Goal: Task Accomplishment & Management: Manage account settings

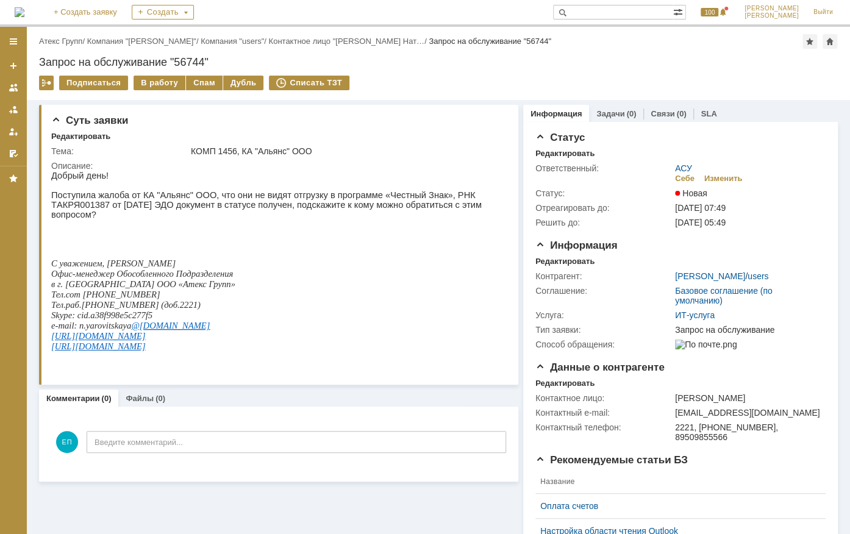
click at [68, 35] on div "Назад | Атекс Групп / Компания "[PERSON_NAME]" / Компания "users" / Контактное …" at bounding box center [438, 41] width 799 height 15
click at [66, 37] on link "Атекс Групп" at bounding box center [60, 41] width 43 height 9
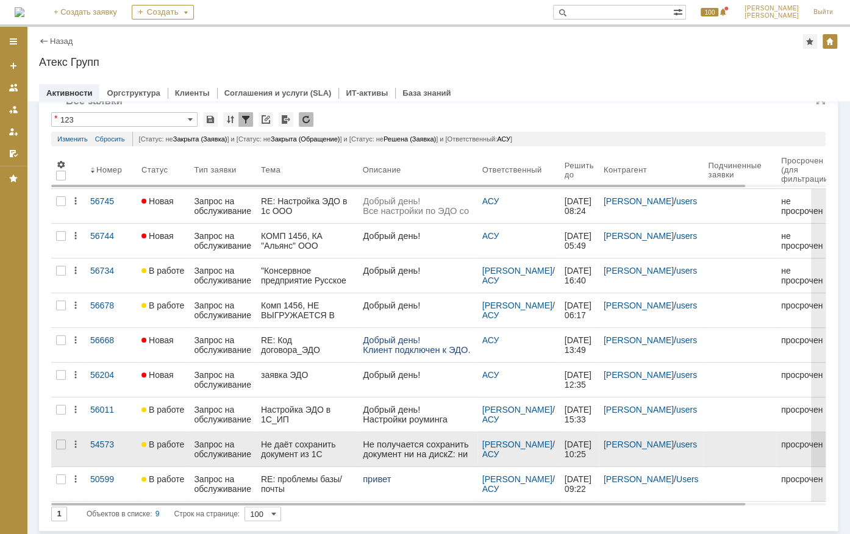
click at [170, 433] on link "В работе" at bounding box center [163, 450] width 52 height 34
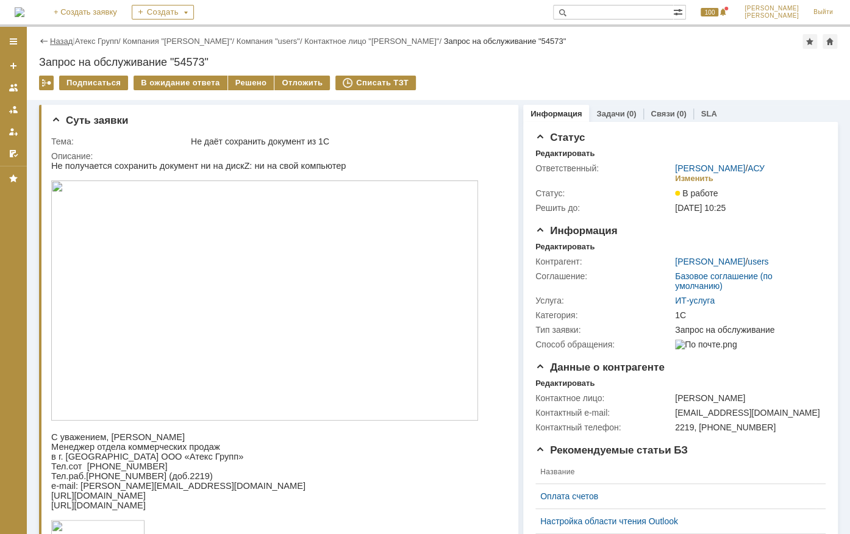
click at [57, 38] on link "Назад" at bounding box center [61, 41] width 23 height 9
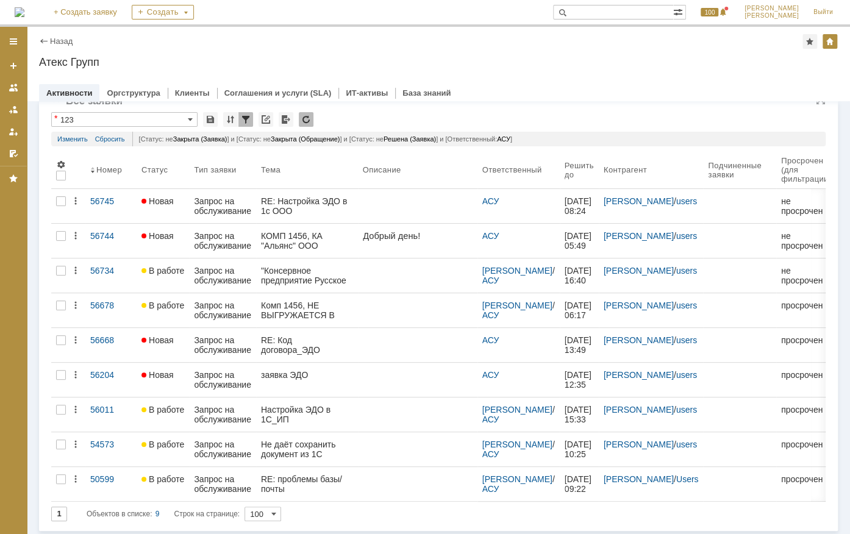
click at [259, 515] on input "100" at bounding box center [263, 514] width 37 height 15
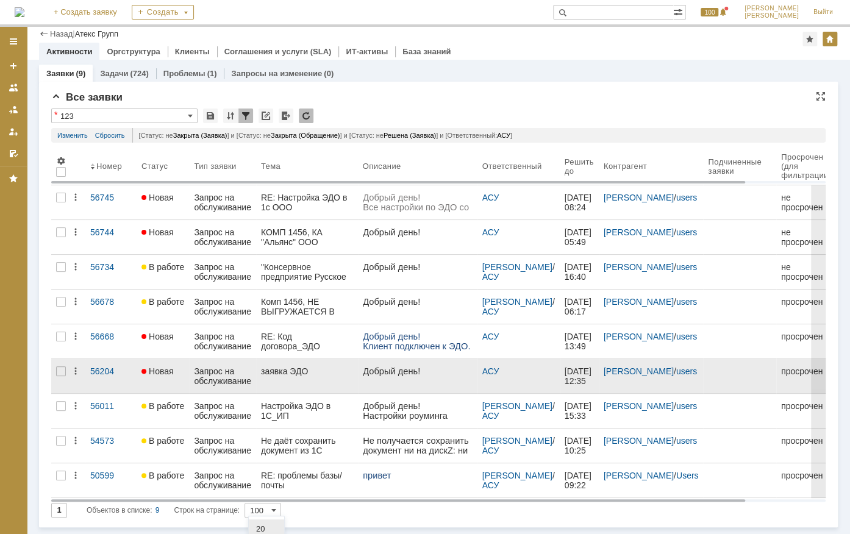
click at [226, 327] on tbody "56745 Новая Запрос на обслуживание RE: Настройка ЭДО в 1с ООО Рейн-лтд; Кабаре-…" at bounding box center [504, 341] width 907 height 313
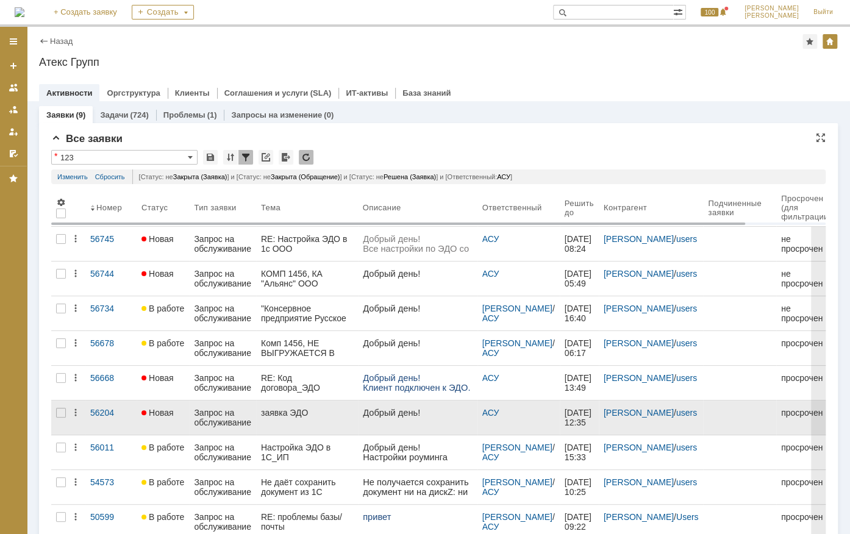
type input "100"
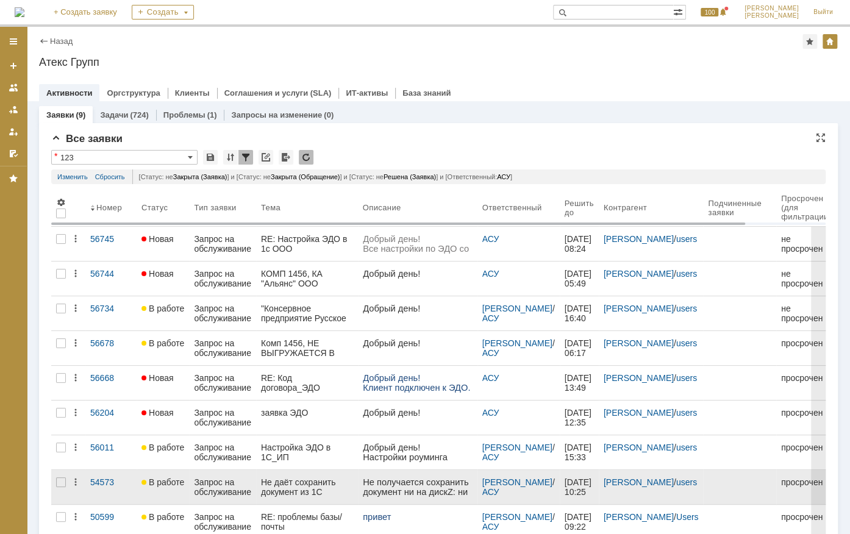
scroll to position [38, 0]
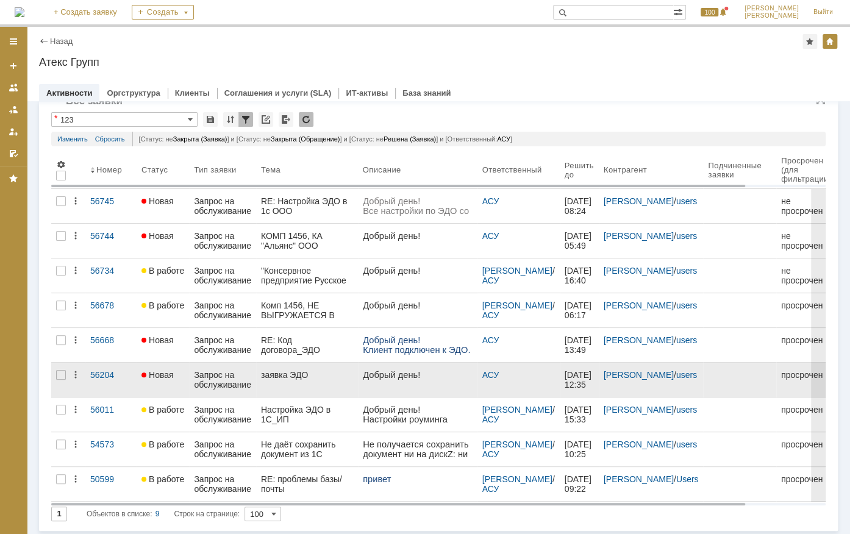
click at [227, 372] on div "Запрос на обслуживание" at bounding box center [222, 380] width 57 height 20
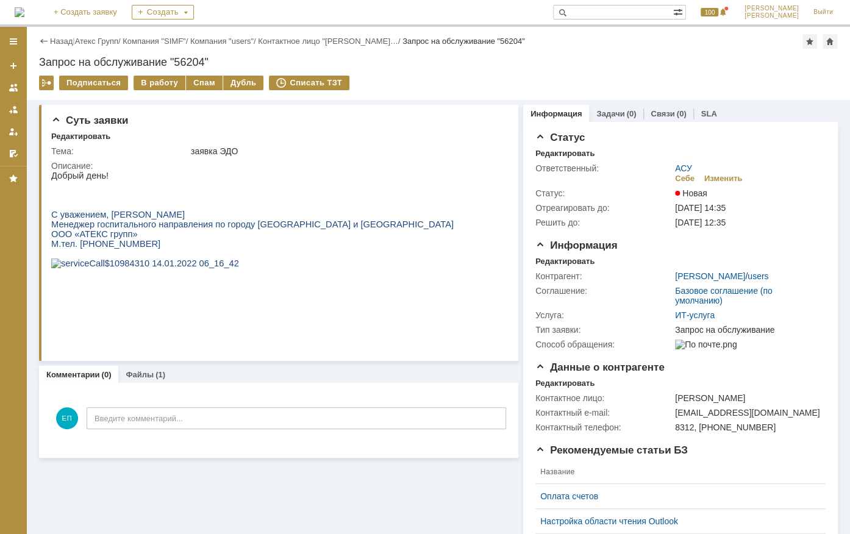
click at [156, 376] on div "(1)" at bounding box center [161, 374] width 10 height 9
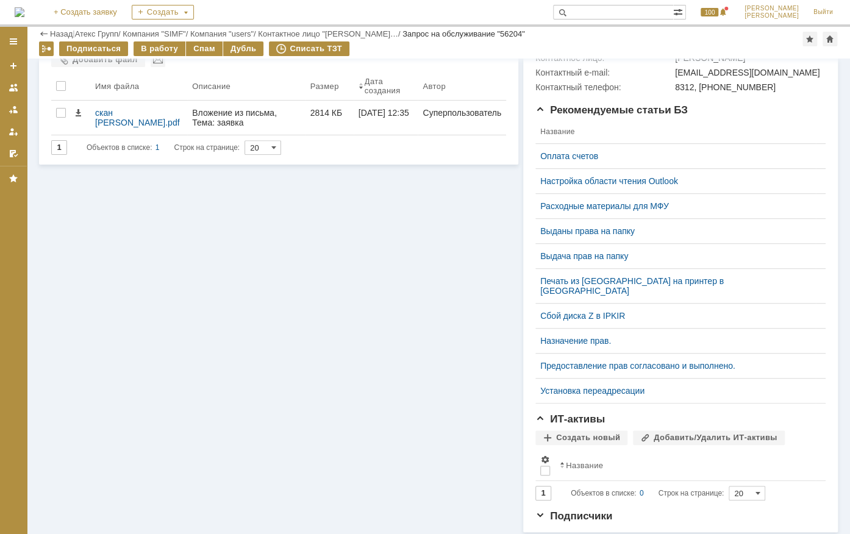
scroll to position [299, 0]
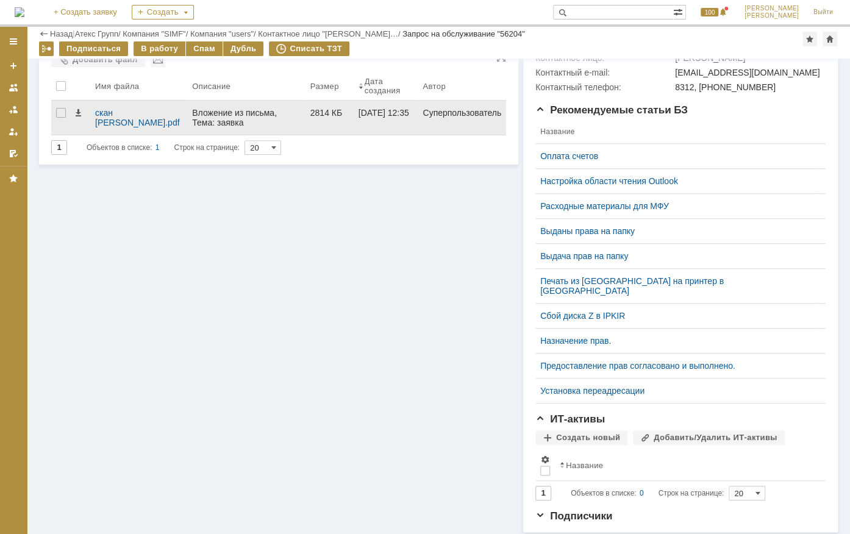
click at [200, 122] on div "Вложение из письма, Тема: заявка ЭДО, Отправитель: Кавченко Наталья (n.kavchenk…" at bounding box center [246, 142] width 109 height 68
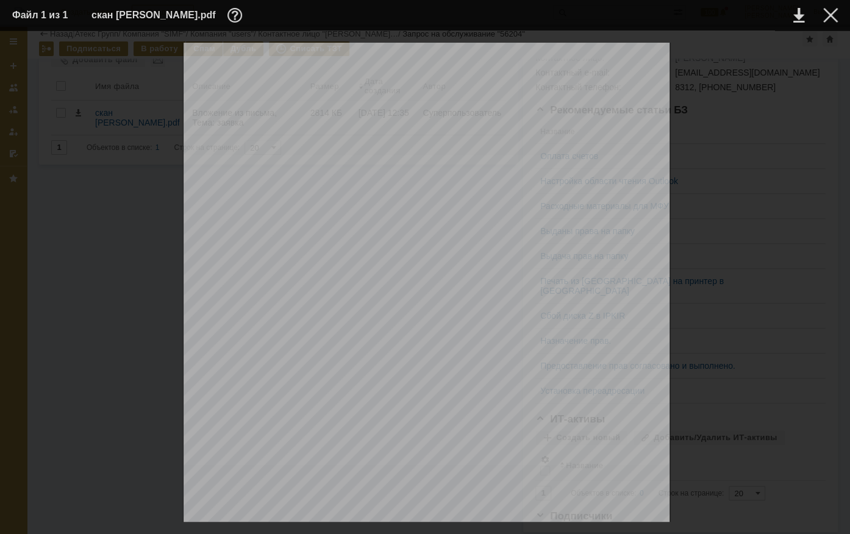
scroll to position [555, 0]
click at [836, 19] on div at bounding box center [831, 15] width 15 height 15
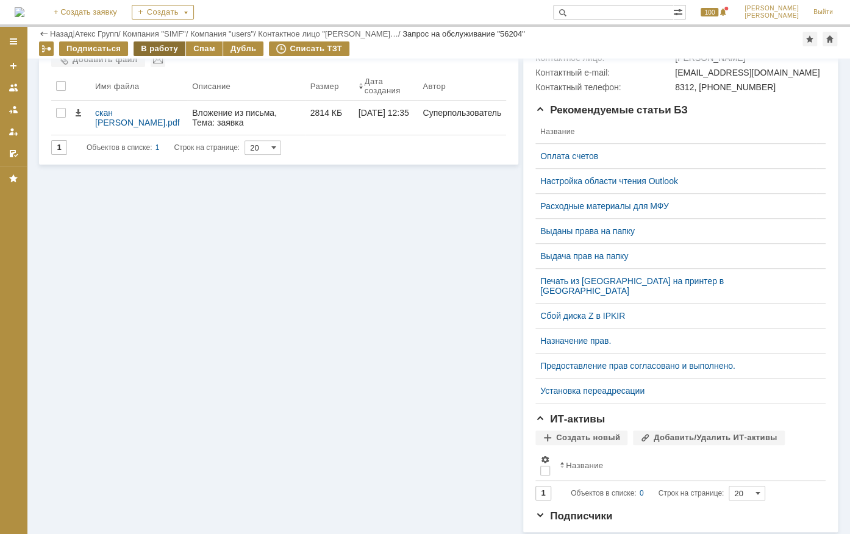
click at [160, 49] on div "В работу" at bounding box center [160, 48] width 52 height 15
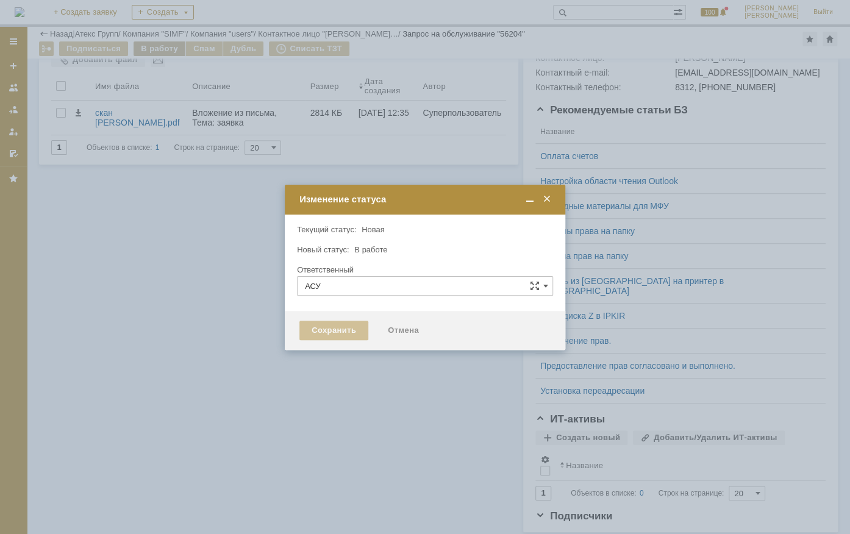
type input "[PERSON_NAME]"
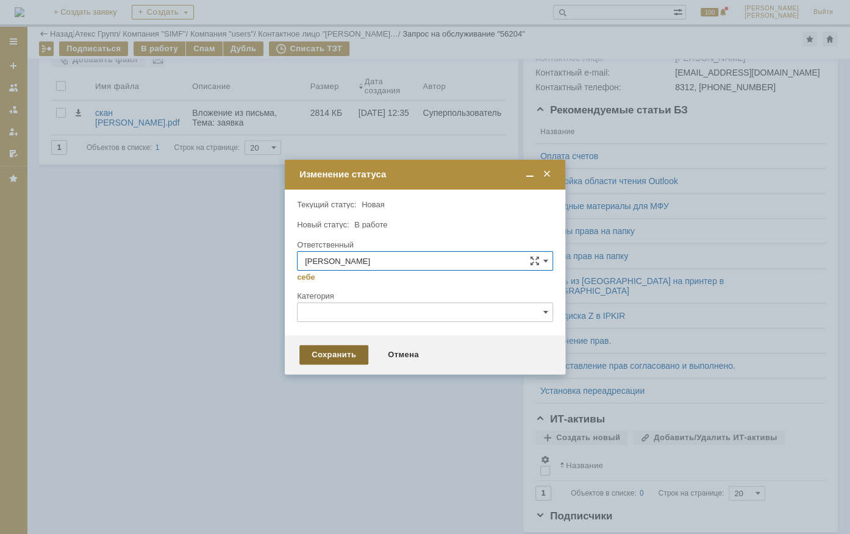
click at [342, 363] on div "Сохранить" at bounding box center [334, 355] width 69 height 20
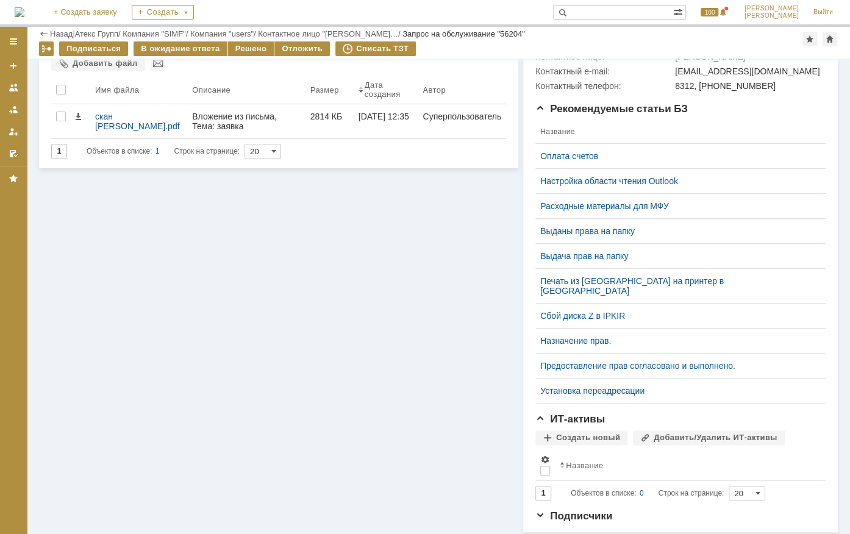
scroll to position [0, 0]
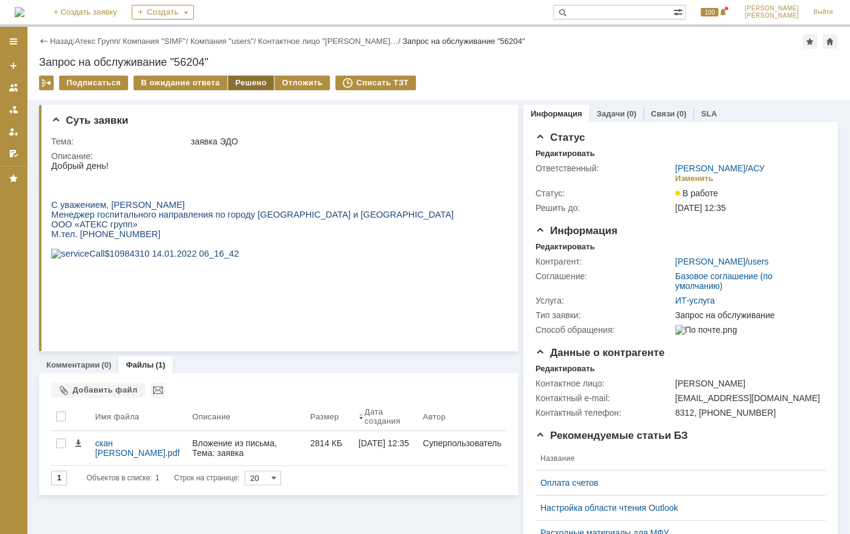
click at [240, 86] on div "Решено" at bounding box center [251, 83] width 46 height 15
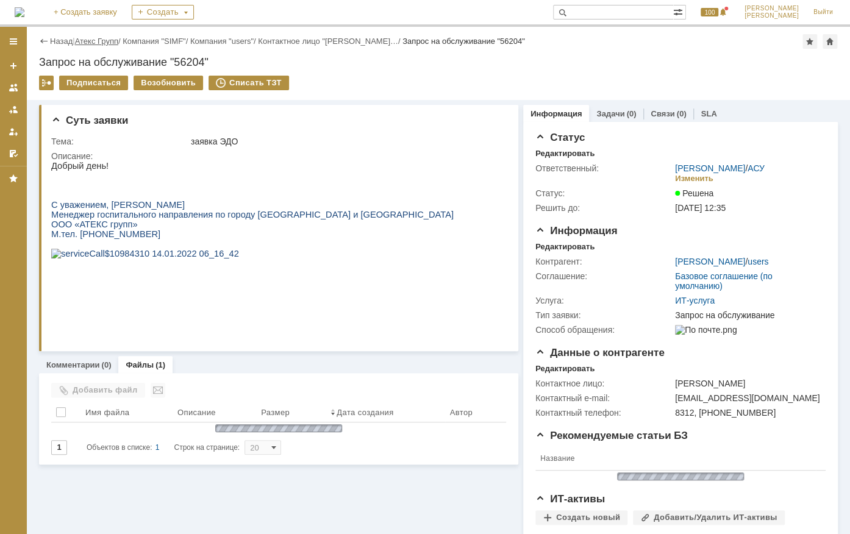
click at [104, 39] on link "Атекс Групп" at bounding box center [96, 41] width 43 height 9
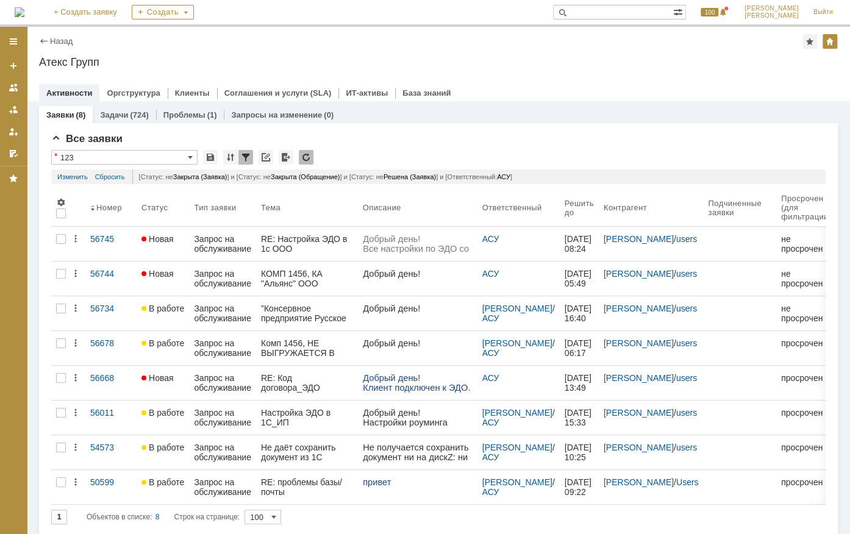
click at [228, 287] on div "Запрос на обслуживание" at bounding box center [222, 279] width 57 height 20
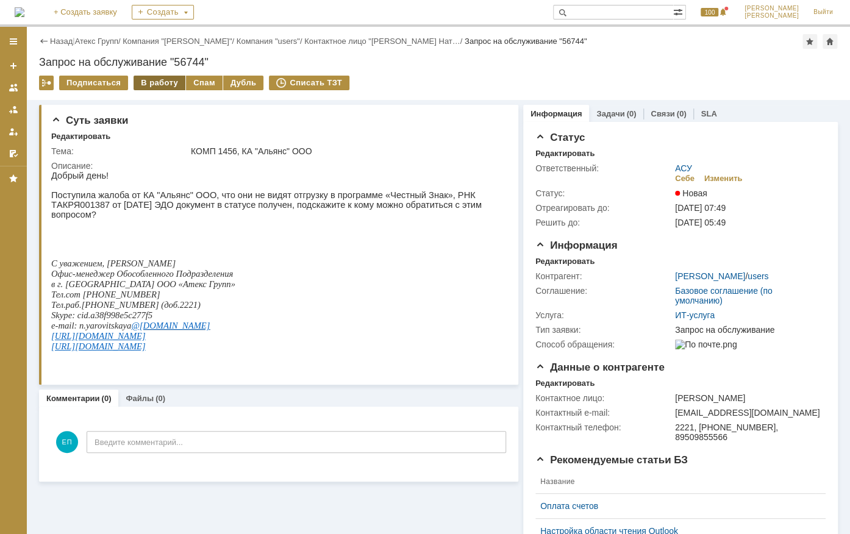
click at [160, 81] on div "В работу" at bounding box center [160, 83] width 52 height 15
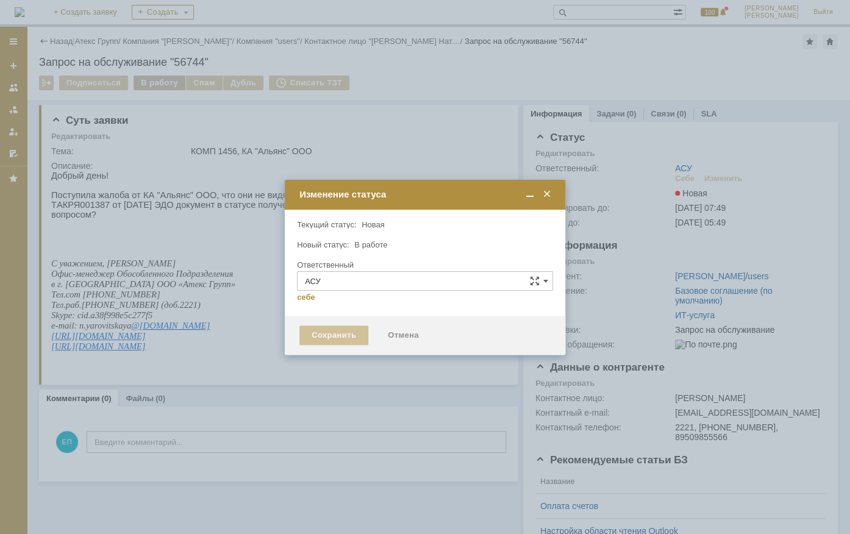
type input "[PERSON_NAME]"
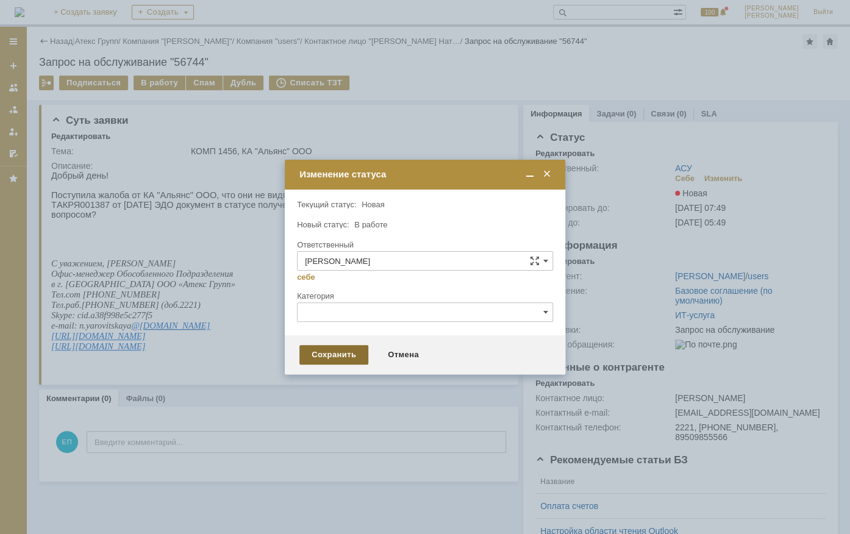
click at [345, 350] on div "Сохранить" at bounding box center [334, 355] width 69 height 20
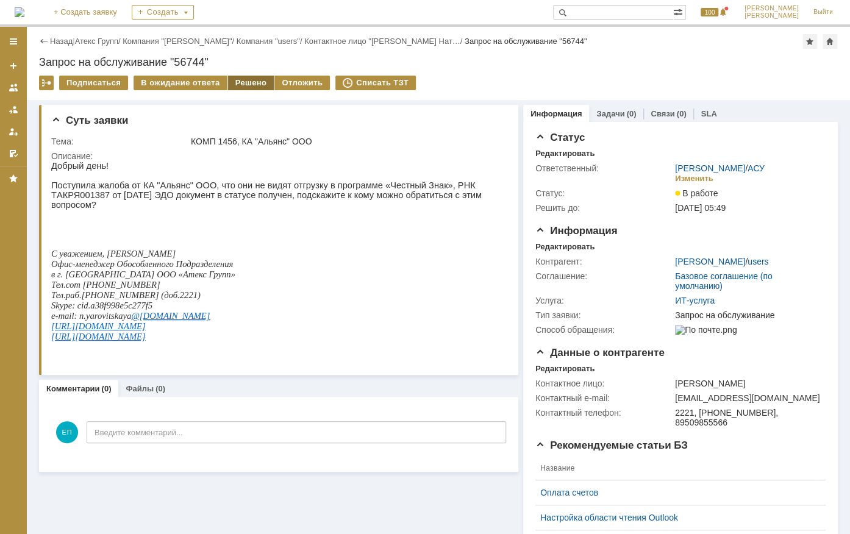
click at [238, 81] on div "Решено" at bounding box center [251, 83] width 46 height 15
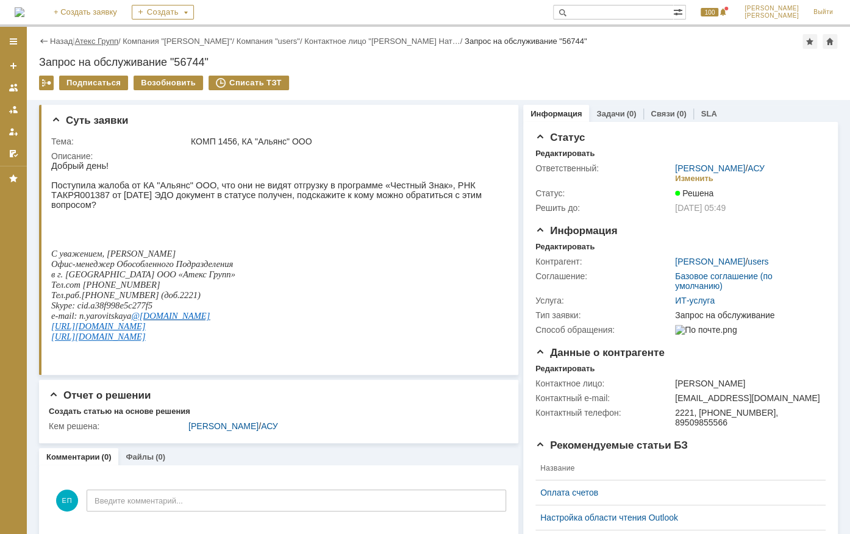
click at [118, 38] on link "Атекс Групп" at bounding box center [96, 41] width 43 height 9
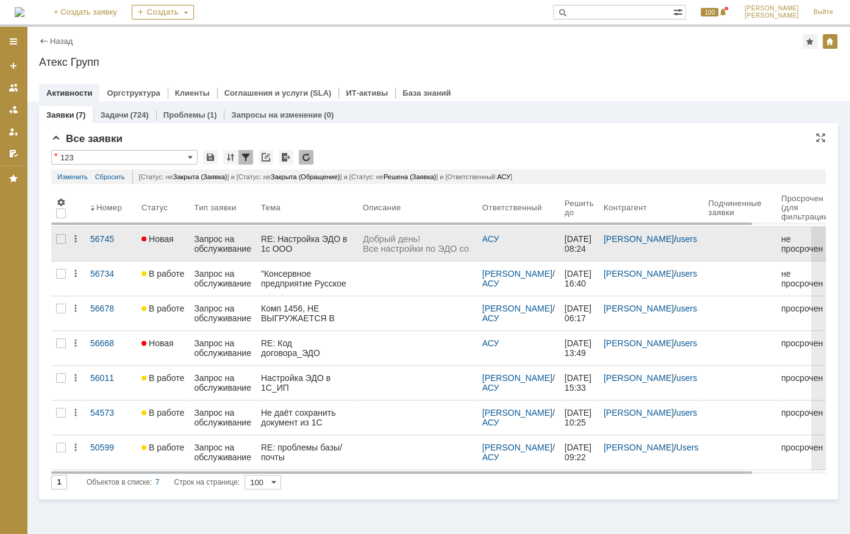
click at [206, 242] on div "Запрос на обслуживание" at bounding box center [222, 244] width 57 height 20
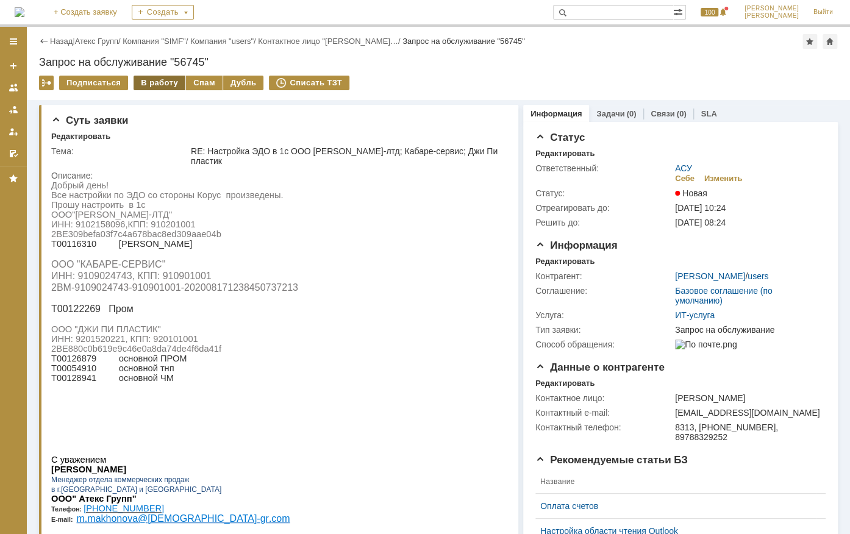
click at [167, 84] on div "В работу" at bounding box center [160, 83] width 52 height 15
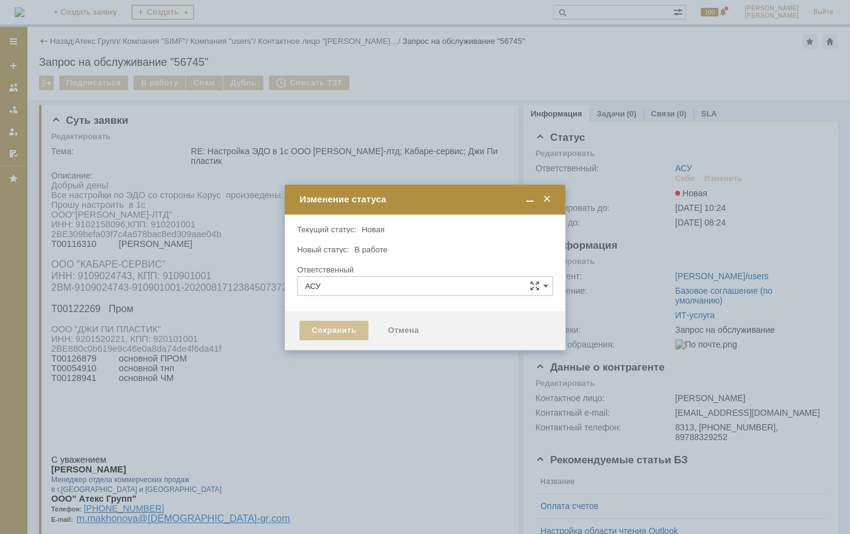
type input "[PERSON_NAME]"
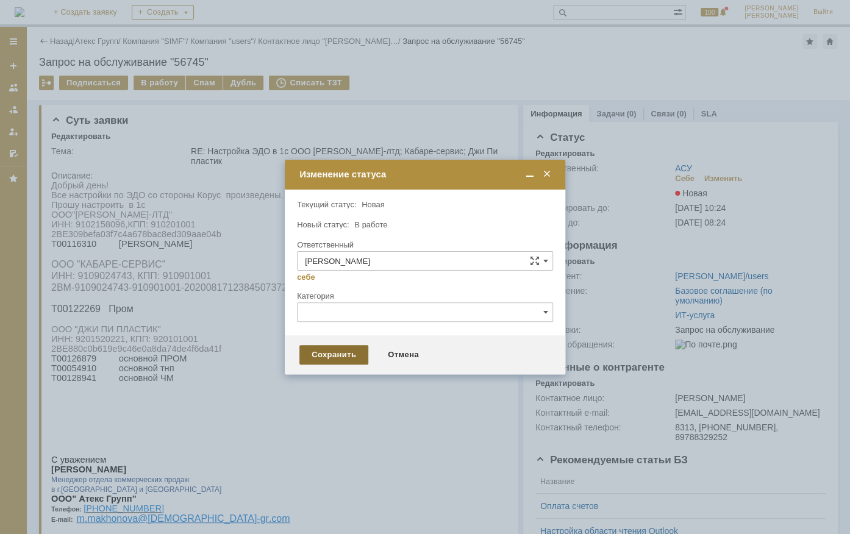
click at [351, 357] on div "Сохранить" at bounding box center [334, 355] width 69 height 20
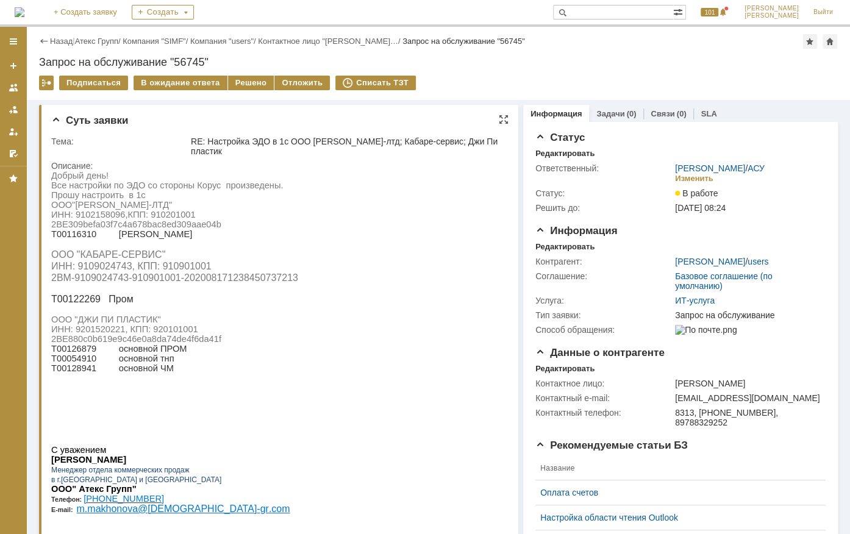
click at [103, 220] on span ": 9102158096," at bounding box center [99, 215] width 57 height 10
copy span "9102158096"
click at [117, 270] on span "ООО "КАБАРЕ-СЕРВИС" ИНН: 9109024743, КПП: 910901001 2BM-9109024743-910901001-20…" at bounding box center [174, 267] width 247 height 34
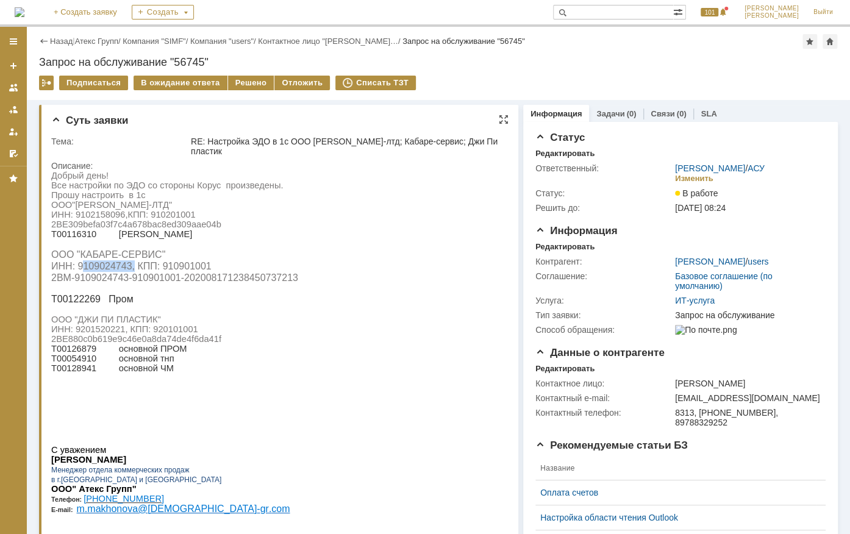
click at [117, 270] on span "ООО "КАБАРЕ-СЕРВИС" ИНН: 9109024743, КПП: 910901001 2BM-9109024743-910901001-20…" at bounding box center [174, 267] width 247 height 34
copy span "9109024743"
click at [106, 325] on span "ООО "ДЖИ ПИ ПЛАСТИК" ИНН: 9201520221, КПП: 920101001 2" at bounding box center [124, 329] width 147 height 29
click at [103, 335] on span "ООО "ДЖИ ПИ ПЛАСТИК" ИНН: 9201520221, КПП: 920101001 2" at bounding box center [124, 329] width 147 height 29
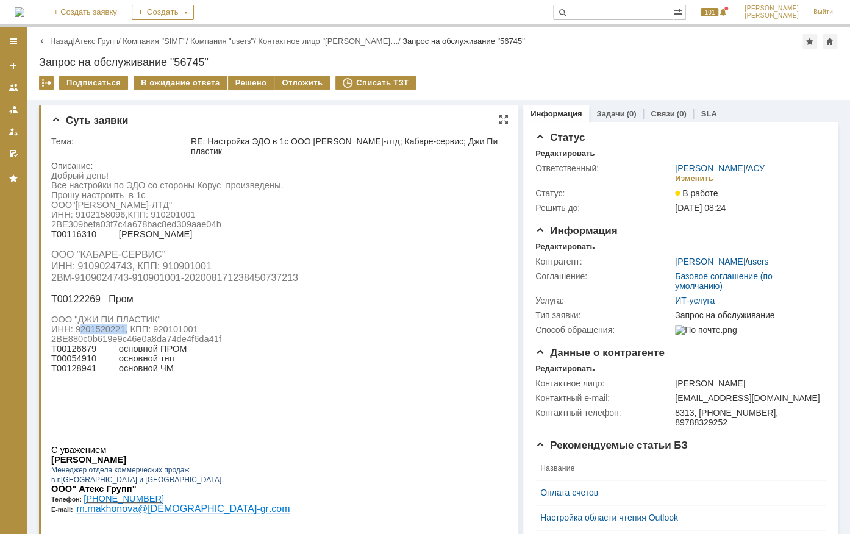
copy span "9201520221"
click at [106, 214] on span ": 9102158096," at bounding box center [99, 215] width 57 height 10
copy span "9102158096"
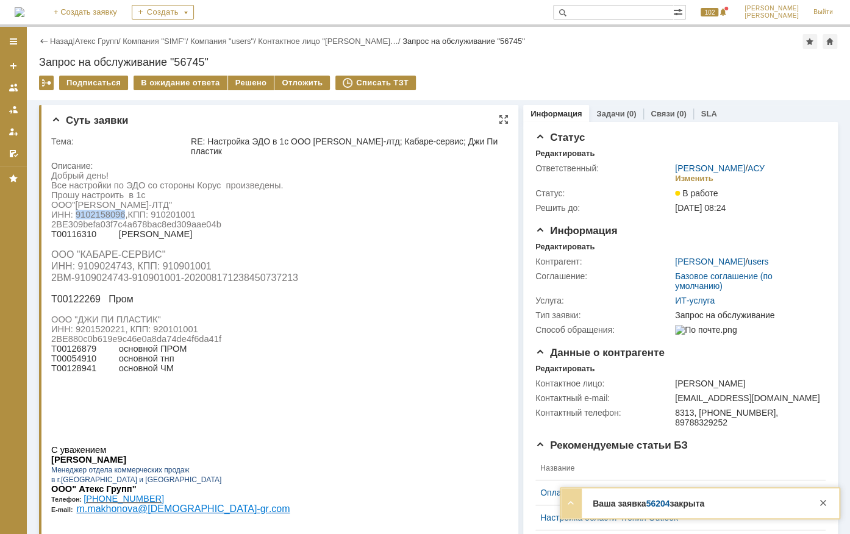
copy span "9102158096"
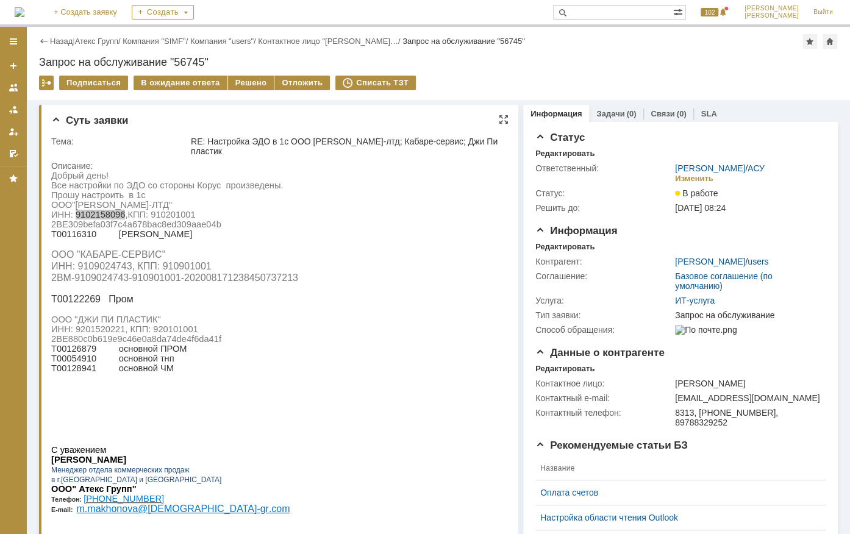
drag, startPoint x: 51, startPoint y: 229, endPoint x: 70, endPoint y: 229, distance: 18.9
drag, startPoint x: 52, startPoint y: 229, endPoint x: 220, endPoint y: 227, distance: 167.8
click at [220, 227] on span ": 910201001 2BE309befa03f7c4a678bac8ed309aae04b" at bounding box center [136, 220] width 170 height 20
copy span "2BE309befa03f7c4a678bac8ed309aae04b"
click at [85, 270] on span "ООО "КАБАРЕ-СЕРВИС" ИНН: 9109024743, КПП: 910901001 2BM-9109024743-910901001-20…" at bounding box center [174, 267] width 247 height 34
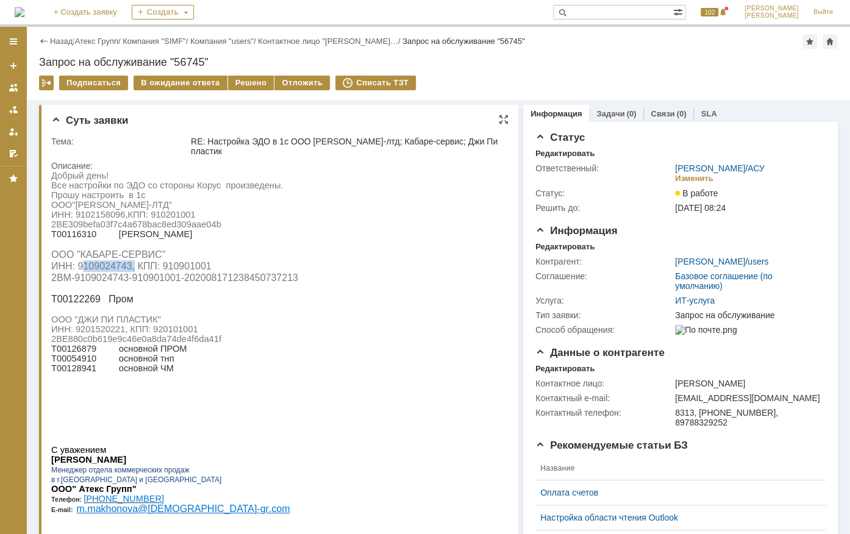
click at [85, 270] on span "ООО "КАБАРЕ-СЕРВИС" ИНН: 9109024743, КПП: 910901001 2BM-9109024743-910901001-20…" at bounding box center [174, 267] width 247 height 34
copy span "9109024743"
drag, startPoint x: 52, startPoint y: 282, endPoint x: 296, endPoint y: 282, distance: 244.6
click at [296, 282] on span "ООО "КАБАРЕ-СЕРВИС" ИНН: 9109024743, КПП: 910901001 2BM-9109024743-910901001-20…" at bounding box center [174, 267] width 247 height 34
copy span "2BM-9109024743-910901001-202008171238450737213"
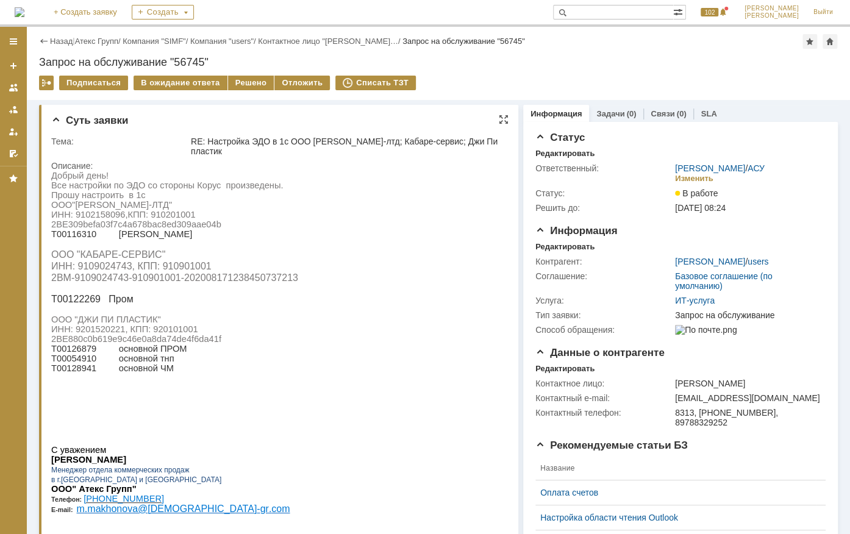
click at [108, 332] on span "ООО "ДЖИ ПИ ПЛАСТИК" ИНН: 9201520221, КПП: 920101001 2" at bounding box center [124, 329] width 147 height 29
copy span "9201520221"
click at [98, 344] on span "619" at bounding box center [105, 339] width 15 height 10
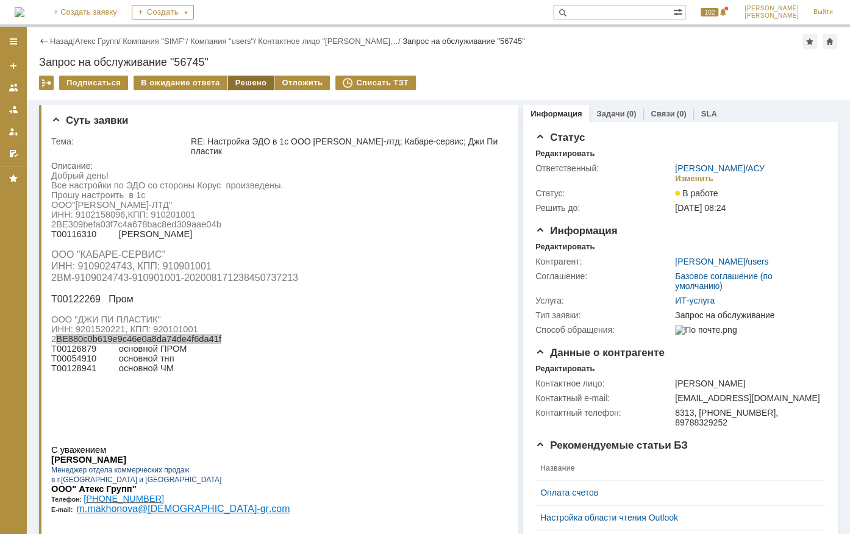
click at [235, 82] on div "Решено" at bounding box center [251, 83] width 46 height 15
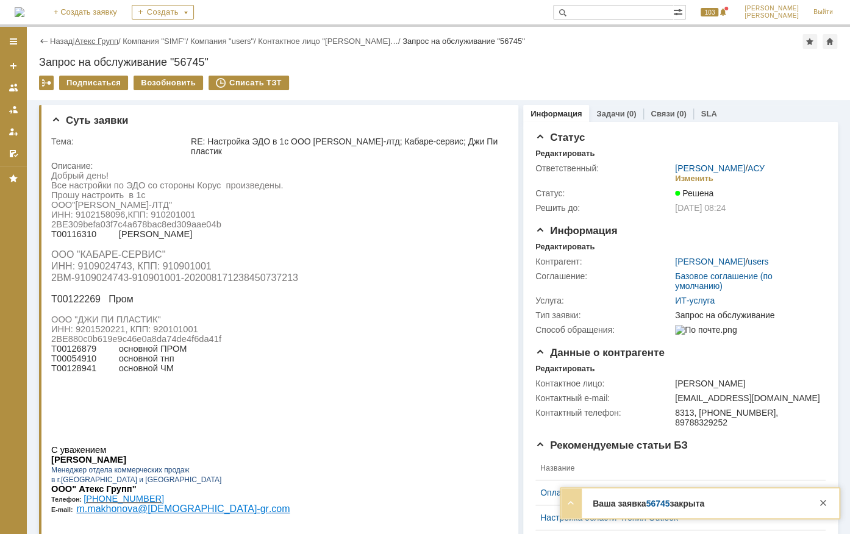
click at [116, 40] on link "Атекс Групп" at bounding box center [96, 41] width 43 height 9
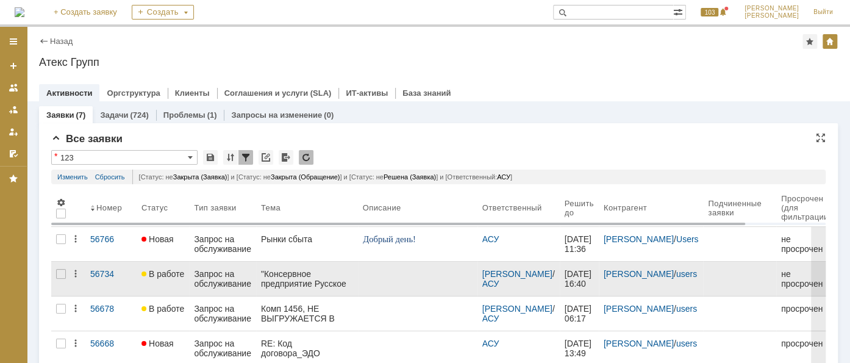
click at [205, 271] on div "Запрос на обслуживание" at bounding box center [222, 279] width 57 height 20
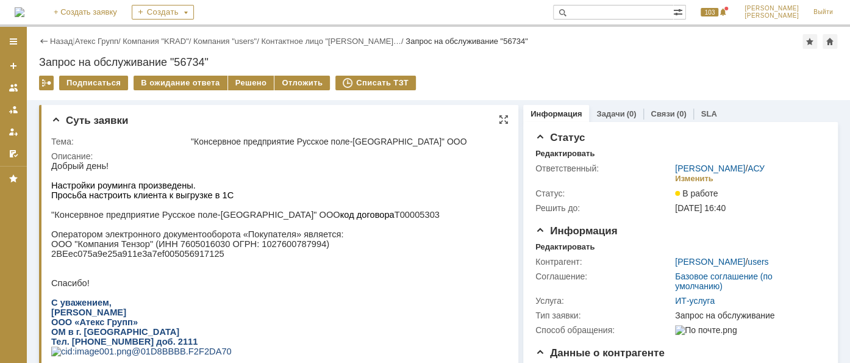
click at [192, 249] on p "ООО "Компания Тензор" (ИНН 7605016030 ОГРН: 1027600787994)" at bounding box center [245, 244] width 389 height 10
drag, startPoint x: 192, startPoint y: 249, endPoint x: 156, endPoint y: 273, distance: 43.1
click at [156, 268] on p at bounding box center [245, 264] width 389 height 10
click at [177, 249] on p "ООО "Компания Тензор" (ИНН 7605016030 ОГРН: 1027600787994)" at bounding box center [245, 244] width 389 height 10
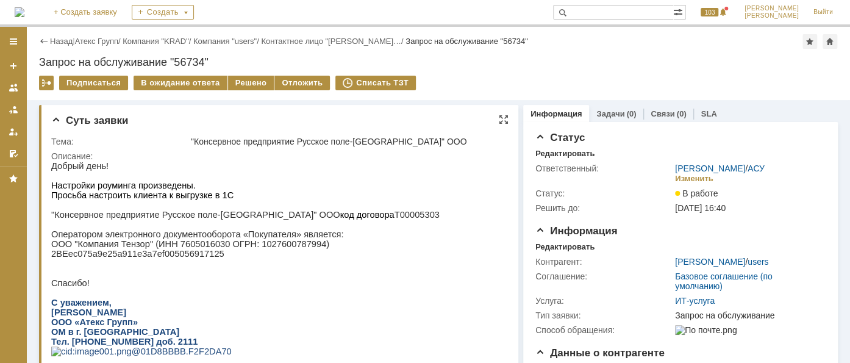
click at [177, 249] on p "ООО "Компания Тензор" (ИНН 7605016030 ОГРН: 1027600787994)" at bounding box center [245, 244] width 389 height 10
drag, startPoint x: 262, startPoint y: 253, endPoint x: 290, endPoint y: 250, distance: 28.2
click at [290, 249] on p "ООО "Компания Тензор" (ИНН 7605016030 ОГРН: 1027600787994)" at bounding box center [245, 244] width 389 height 10
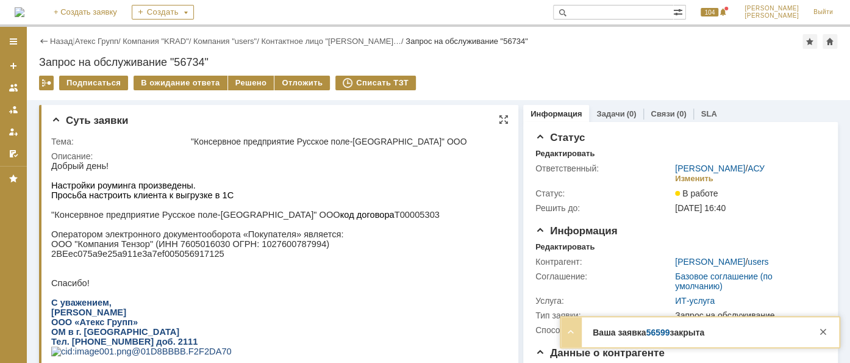
click at [250, 247] on p "ООО "Компания Тензор" (ИНН 7605016030 ОГРН: 1027600787994)" at bounding box center [245, 244] width 389 height 10
click at [192, 249] on p "ООО "Компания Тензор" (ИНН 7605016030 ОГРН: 1027600787994)" at bounding box center [245, 244] width 389 height 10
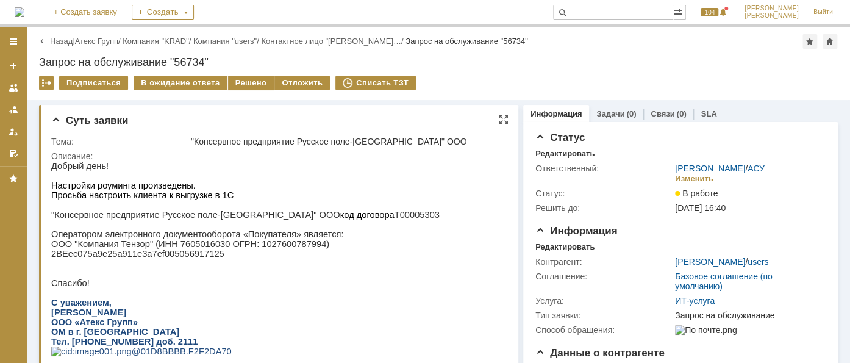
click at [137, 257] on p "2BEec075a9e25a911e3a7ef005056917125" at bounding box center [245, 254] width 389 height 10
drag, startPoint x: 228, startPoint y: 224, endPoint x: 279, endPoint y: 223, distance: 51.3
click at [279, 223] on div "Добрый день! Настройки роуминга произведены. Просьба настроить клиента к выгруз…" at bounding box center [245, 268] width 389 height 215
drag, startPoint x: 279, startPoint y: 223, endPoint x: 335, endPoint y: 221, distance: 55.6
click at [335, 220] on p ""Консервное предприятие Русское поле-Албаши" ООО код договора Т00005303" at bounding box center [245, 215] width 389 height 10
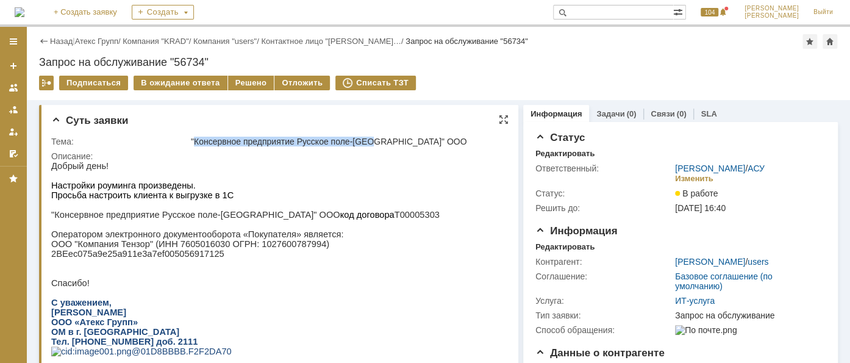
drag, startPoint x: 193, startPoint y: 140, endPoint x: 372, endPoint y: 138, distance: 179.4
click at [372, 138] on div ""Консервное предприятие Русское поле-Албаши" ООО" at bounding box center [346, 142] width 311 height 10
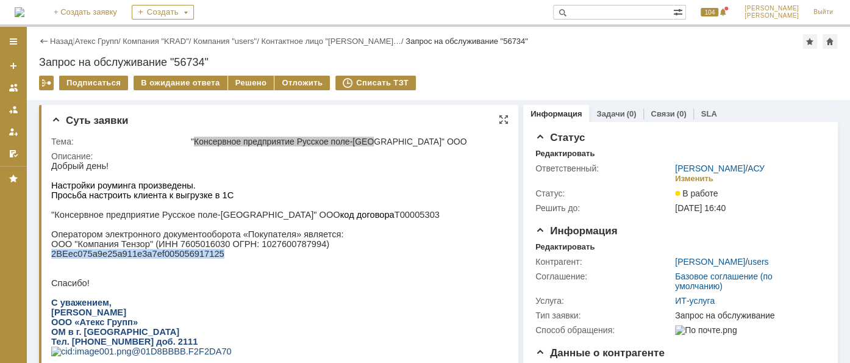
drag, startPoint x: 52, startPoint y: 260, endPoint x: 207, endPoint y: 259, distance: 154.3
click at [207, 259] on p "2BEec075a9e25a911e3a7ef005056917125" at bounding box center [245, 254] width 389 height 10
drag, startPoint x: 207, startPoint y: 259, endPoint x: 196, endPoint y: 264, distance: 11.2
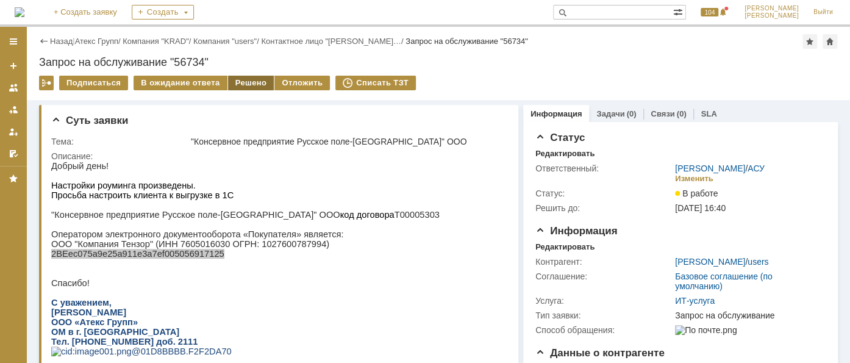
click at [248, 77] on div "Решено" at bounding box center [251, 83] width 46 height 15
